Goal: Task Accomplishment & Management: Use online tool/utility

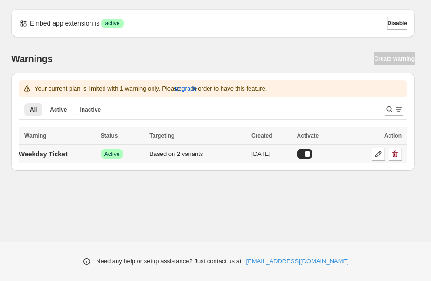
click at [68, 153] on p "Weekday Ticket" at bounding box center [43, 153] width 49 height 9
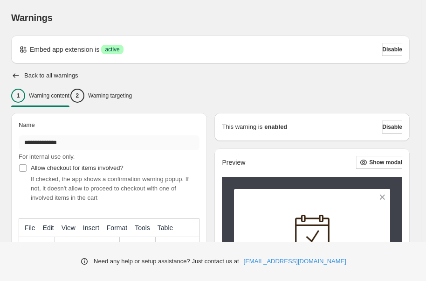
type input "**********"
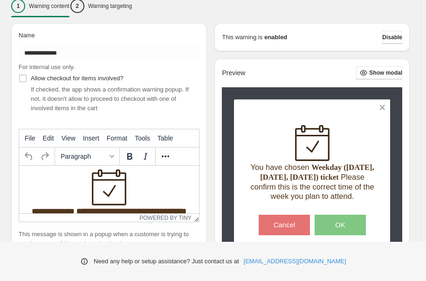
scroll to position [48, 0]
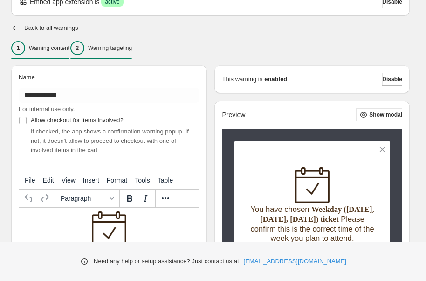
click at [124, 50] on p "Warning targeting" at bounding box center [110, 47] width 44 height 7
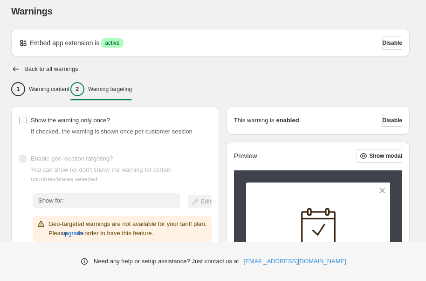
scroll to position [0, 0]
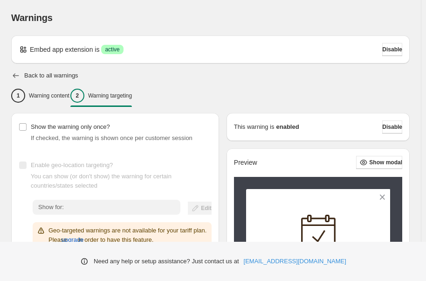
click at [16, 74] on icon "button" at bounding box center [15, 75] width 9 height 9
